Goal: Transaction & Acquisition: Purchase product/service

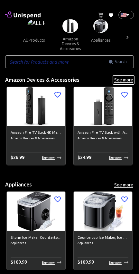
click at [131, 81] on button "See more" at bounding box center [124, 80] width 21 height 8
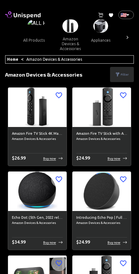
click at [131, 21] on div at bounding box center [127, 37] width 13 height 36
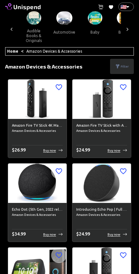
scroll to position [10, 0]
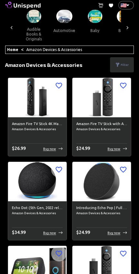
click at [130, 11] on div at bounding box center [127, 28] width 13 height 36
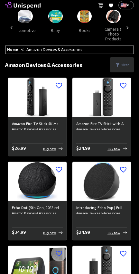
scroll to position [0, 193]
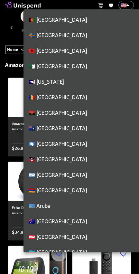
scroll to position [3497, 0]
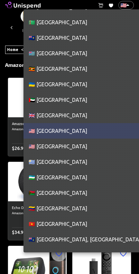
click at [124, 5] on div at bounding box center [69, 137] width 139 height 274
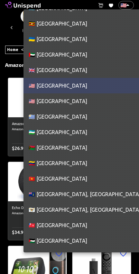
scroll to position [3540, 0]
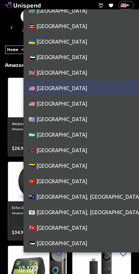
click at [111, 72] on li "🇬🇧 [GEOGRAPHIC_DATA]" at bounding box center [88, 72] width 129 height 15
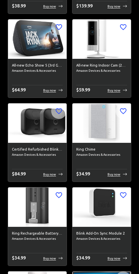
scroll to position [0, 0]
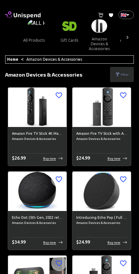
click at [123, 45] on div at bounding box center [127, 37] width 13 height 36
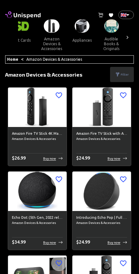
scroll to position [0, 96]
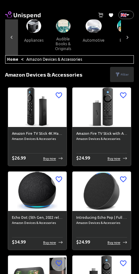
click at [12, 37] on icon at bounding box center [11, 37] width 6 height 6
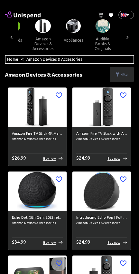
scroll to position [0, 0]
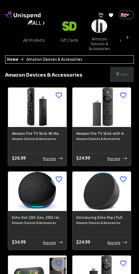
click at [73, 33] on button "gift cards" at bounding box center [69, 40] width 29 height 15
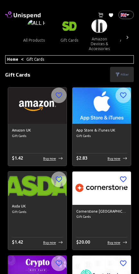
click at [134, 19] on div at bounding box center [127, 37] width 13 height 36
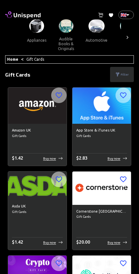
scroll to position [0, 96]
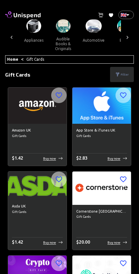
click at [49, 128] on h6 "Amazon UK" at bounding box center [37, 130] width 51 height 6
click at [49, 135] on span "Gift Cards" at bounding box center [37, 135] width 51 height 5
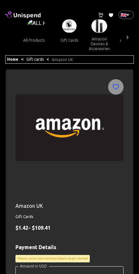
click at [68, 160] on img at bounding box center [69, 127] width 108 height 97
click at [131, 20] on div at bounding box center [127, 37] width 13 height 36
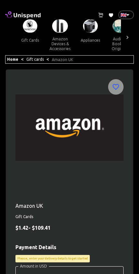
scroll to position [0, 96]
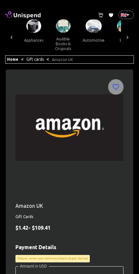
click at [131, 19] on body "0 Cart 0 Favorites 🇬🇧 GB ​ all products gift cards amazon devices & accessories…" at bounding box center [69, 233] width 139 height 467
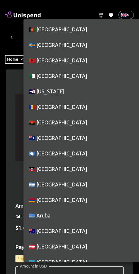
scroll to position [3482, 0]
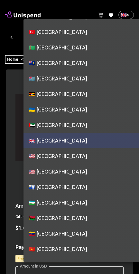
click at [76, 233] on li "🇻🇪 [GEOGRAPHIC_DATA]" at bounding box center [88, 233] width 129 height 15
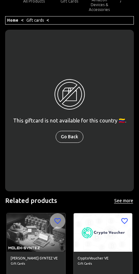
scroll to position [0, 0]
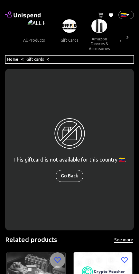
click at [133, 13] on body "0 Cart 0 Favorites 🇻🇪 VE ​ all products gift cards amazon devices & accessories…" at bounding box center [69, 184] width 139 height 368
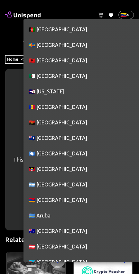
scroll to position [3575, 0]
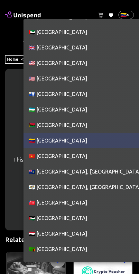
click at [107, 62] on li "🇺🇸 [GEOGRAPHIC_DATA]" at bounding box center [88, 62] width 129 height 15
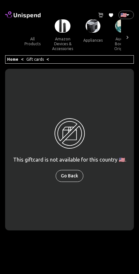
click at [133, 20] on div at bounding box center [127, 37] width 13 height 36
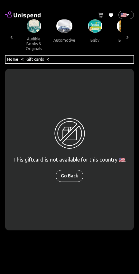
click at [133, 20] on div at bounding box center [127, 37] width 13 height 36
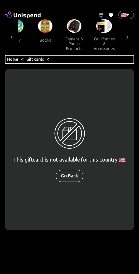
scroll to position [0, 193]
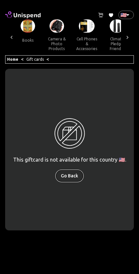
click at [63, 176] on button "Go Back" at bounding box center [70, 176] width 28 height 12
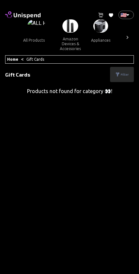
click at [131, 15] on body "0 Cart 0 Favorites 🇺🇸 US ​ all products amazon devices & accessories appliances…" at bounding box center [69, 156] width 139 height 312
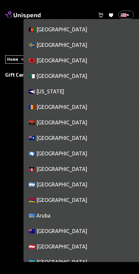
scroll to position [3497, 0]
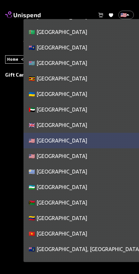
click at [58, 108] on li "🇦🇪 [GEOGRAPHIC_DATA]" at bounding box center [88, 109] width 129 height 15
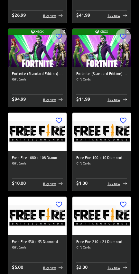
scroll to position [0, 0]
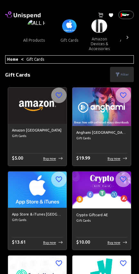
click at [105, 51] on button "amazon devices & accessories" at bounding box center [99, 44] width 31 height 22
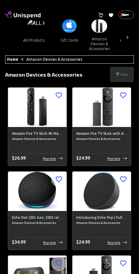
click at [133, 40] on div at bounding box center [127, 37] width 13 height 36
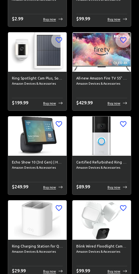
scroll to position [3486, 0]
